Goal: Transaction & Acquisition: Book appointment/travel/reservation

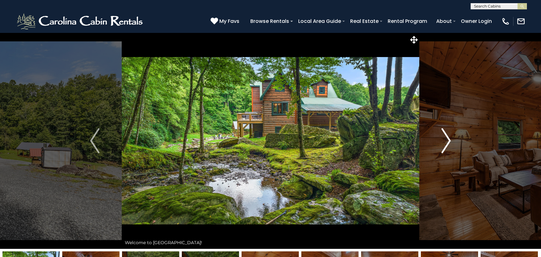
click at [447, 141] on img "Next" at bounding box center [446, 140] width 9 height 25
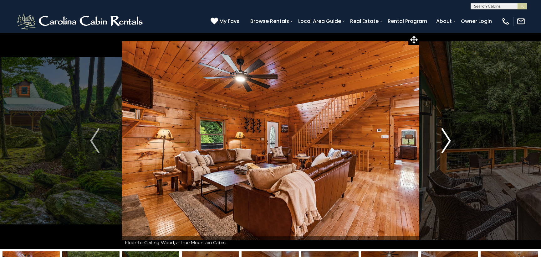
click at [448, 141] on img "Next" at bounding box center [446, 140] width 9 height 25
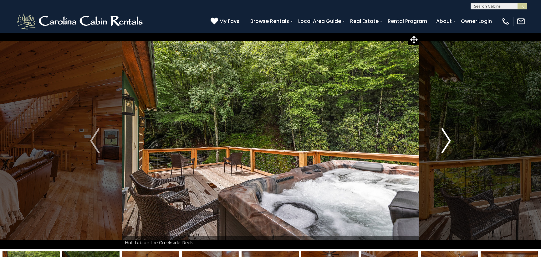
click at [448, 141] on img "Next" at bounding box center [446, 140] width 9 height 25
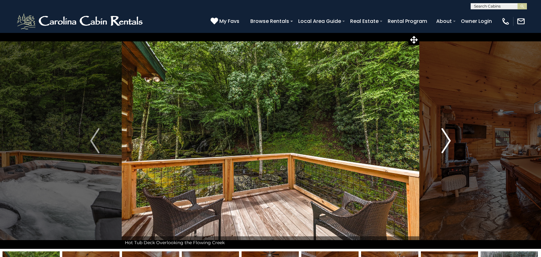
click at [448, 141] on img "Next" at bounding box center [446, 140] width 9 height 25
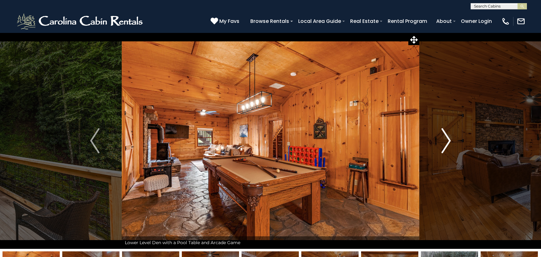
click at [448, 140] on img "Next" at bounding box center [446, 140] width 9 height 25
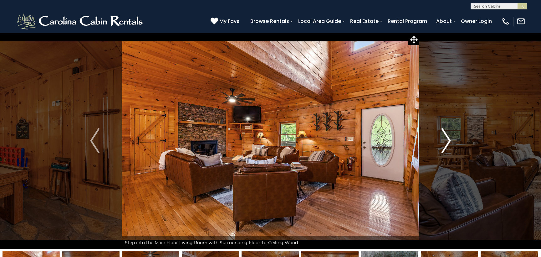
click at [448, 140] on img "Next" at bounding box center [446, 140] width 9 height 25
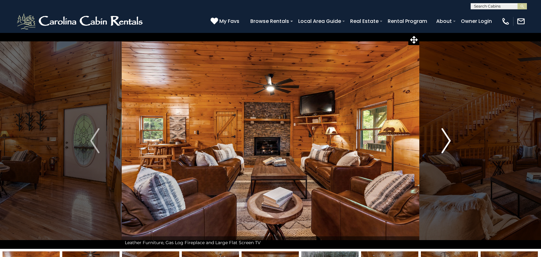
click at [448, 140] on img "Next" at bounding box center [446, 140] width 9 height 25
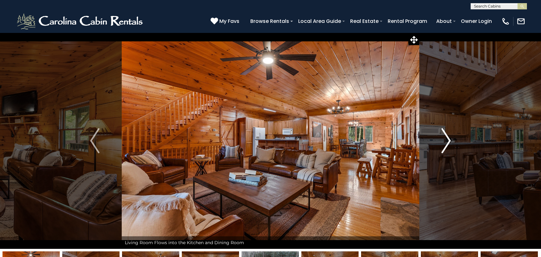
click at [448, 140] on img "Next" at bounding box center [446, 140] width 9 height 25
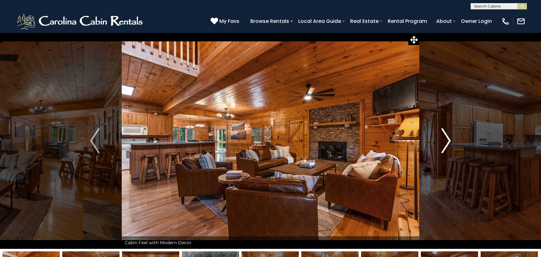
click at [448, 140] on img "Next" at bounding box center [446, 140] width 9 height 25
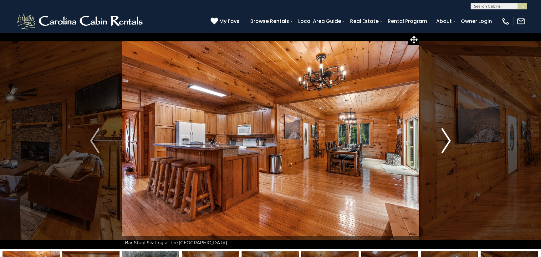
click at [450, 139] on img "Next" at bounding box center [446, 140] width 9 height 25
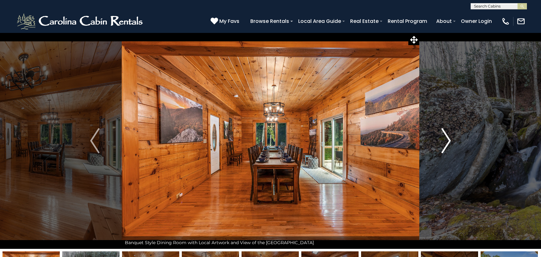
click at [450, 138] on img "Next" at bounding box center [446, 140] width 9 height 25
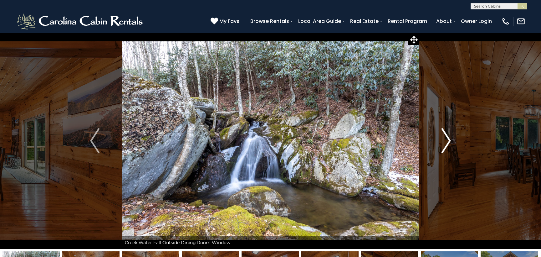
click at [450, 138] on img "Next" at bounding box center [446, 140] width 9 height 25
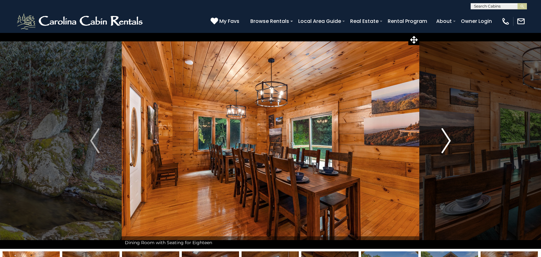
click at [450, 138] on img "Next" at bounding box center [446, 140] width 9 height 25
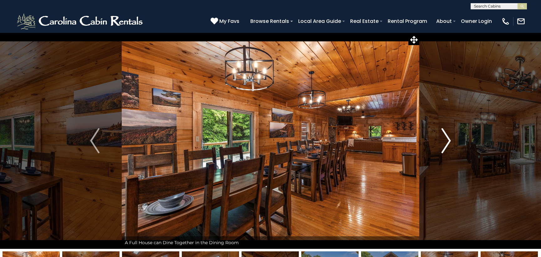
click at [451, 137] on img "Next" at bounding box center [446, 140] width 9 height 25
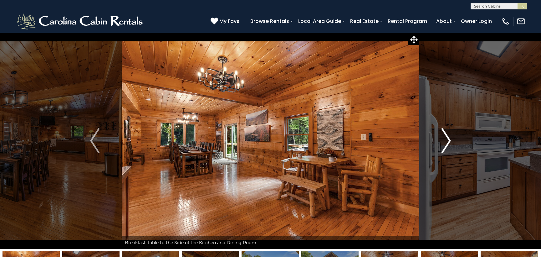
click at [451, 137] on img "Next" at bounding box center [446, 140] width 9 height 25
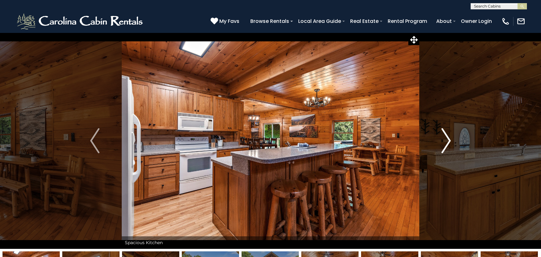
click at [451, 137] on img "Next" at bounding box center [446, 140] width 9 height 25
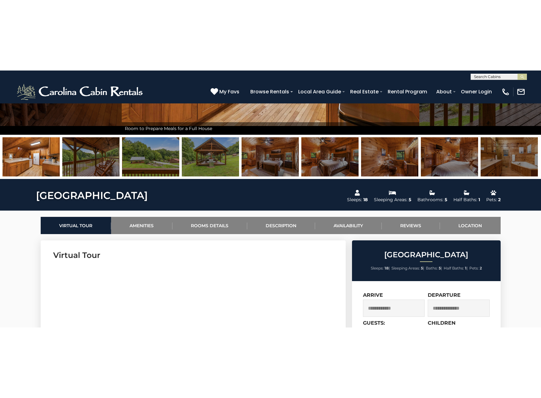
scroll to position [188, 0]
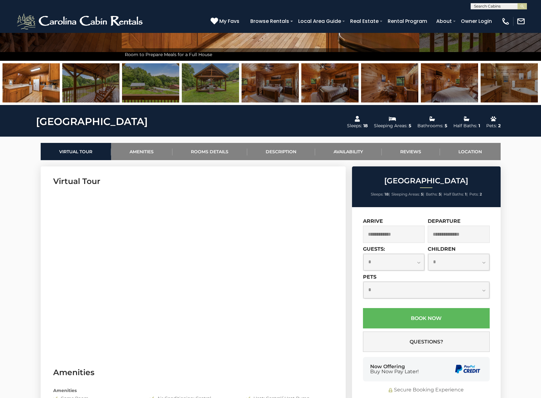
click at [528, 79] on img at bounding box center [509, 82] width 57 height 39
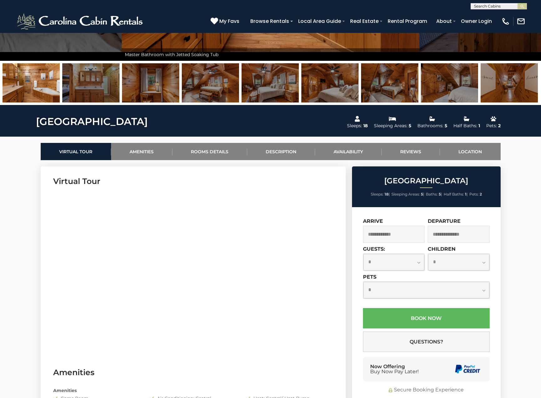
click at [528, 79] on img at bounding box center [509, 82] width 57 height 39
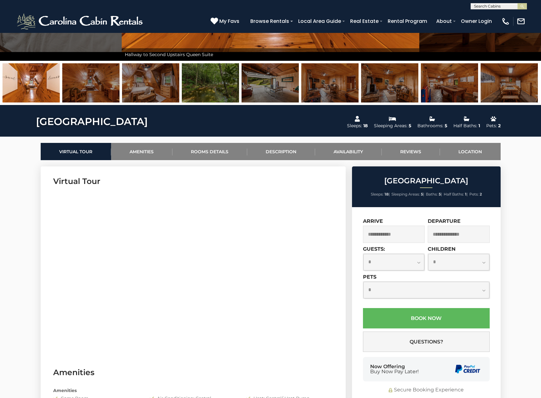
click at [532, 81] on img at bounding box center [509, 82] width 57 height 39
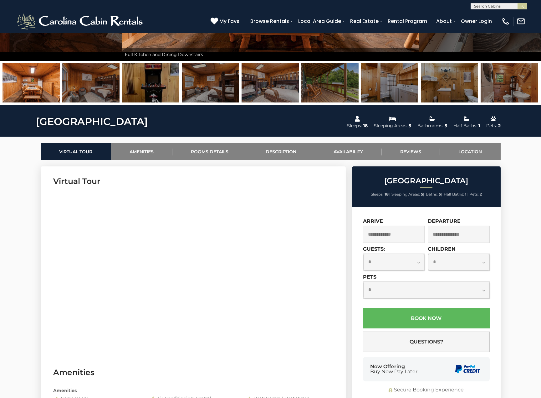
click at [535, 81] on img at bounding box center [509, 82] width 57 height 39
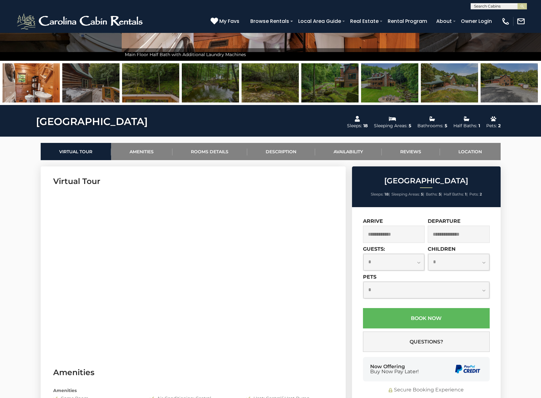
click at [386, 87] on img at bounding box center [389, 82] width 57 height 39
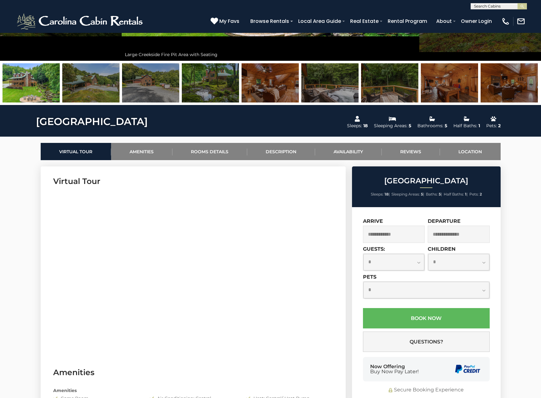
click at [32, 98] on img at bounding box center [31, 82] width 57 height 39
click at [40, 89] on img at bounding box center [31, 82] width 57 height 39
click at [41, 89] on img at bounding box center [31, 82] width 57 height 39
click at [33, 90] on img at bounding box center [31, 82] width 57 height 39
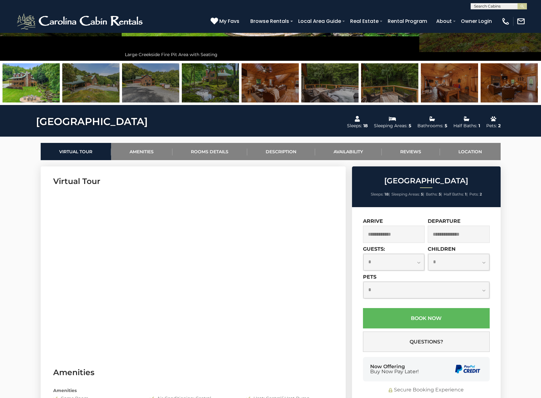
click at [30, 91] on img at bounding box center [31, 82] width 57 height 39
click at [501, 88] on img at bounding box center [509, 82] width 57 height 39
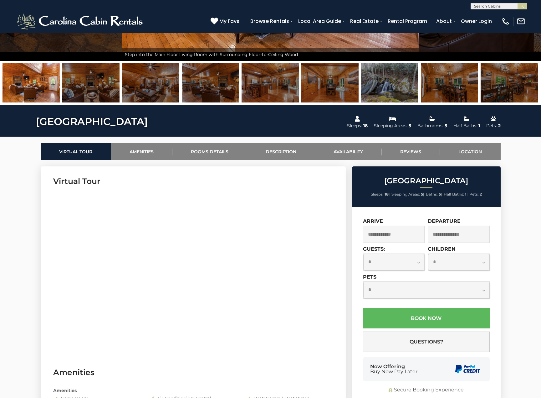
click at [384, 87] on img at bounding box center [389, 82] width 57 height 39
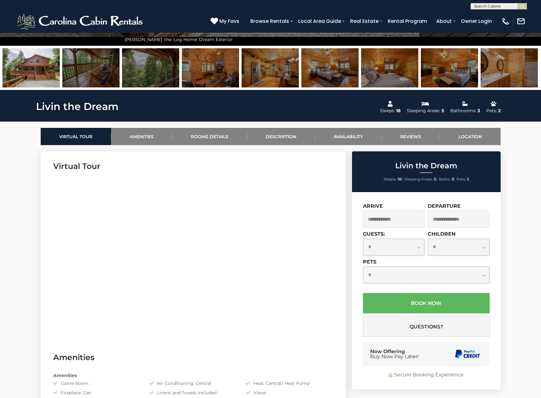
scroll to position [188, 0]
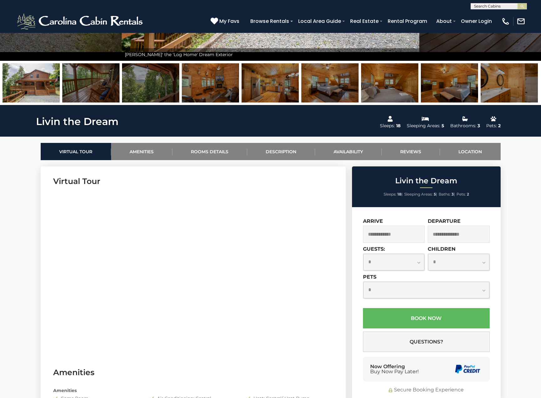
click at [510, 80] on img at bounding box center [509, 82] width 57 height 39
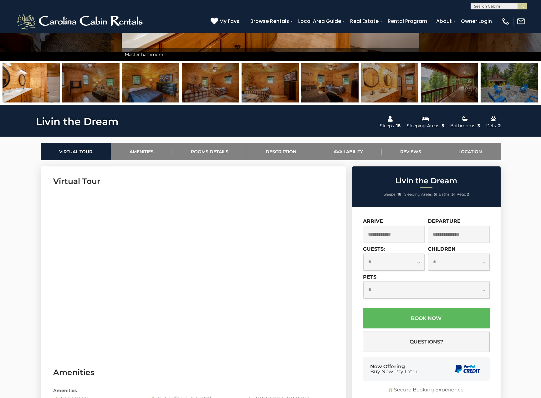
click at [510, 80] on img at bounding box center [509, 82] width 57 height 39
